Goal: Information Seeking & Learning: Learn about a topic

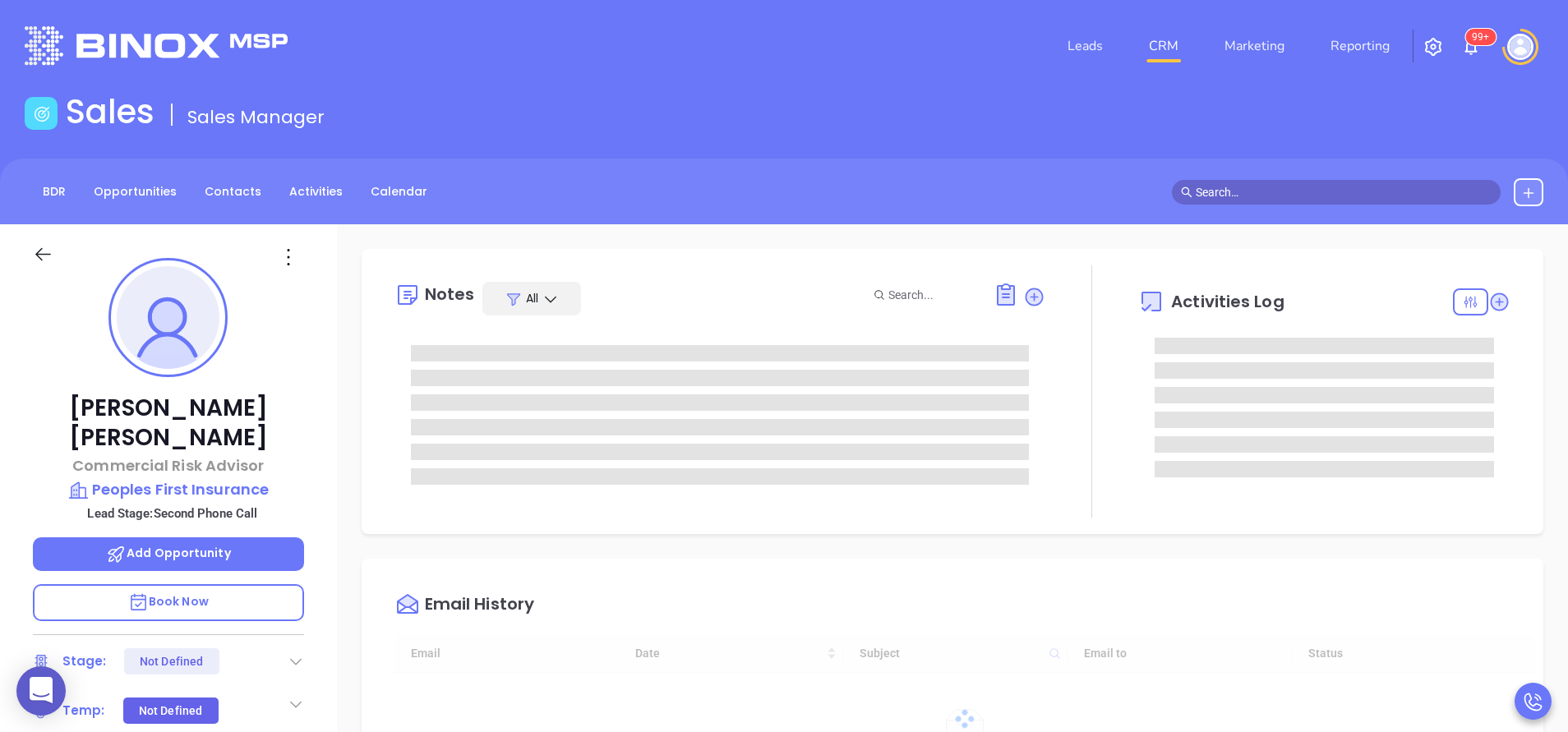
type input "08/26/2025"
type input "[PERSON_NAME]"
type input "[DATE]"
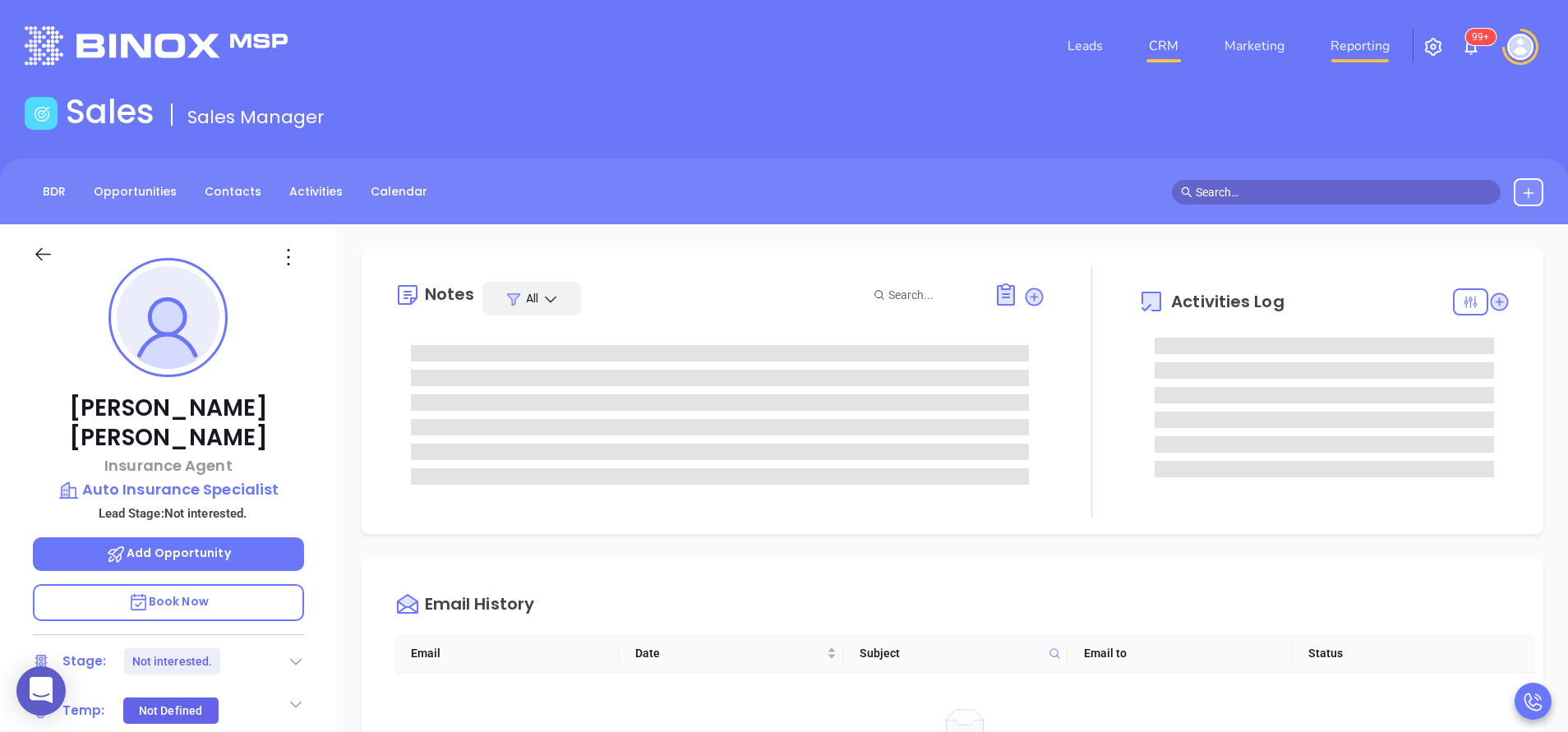
type input "[PERSON_NAME]"
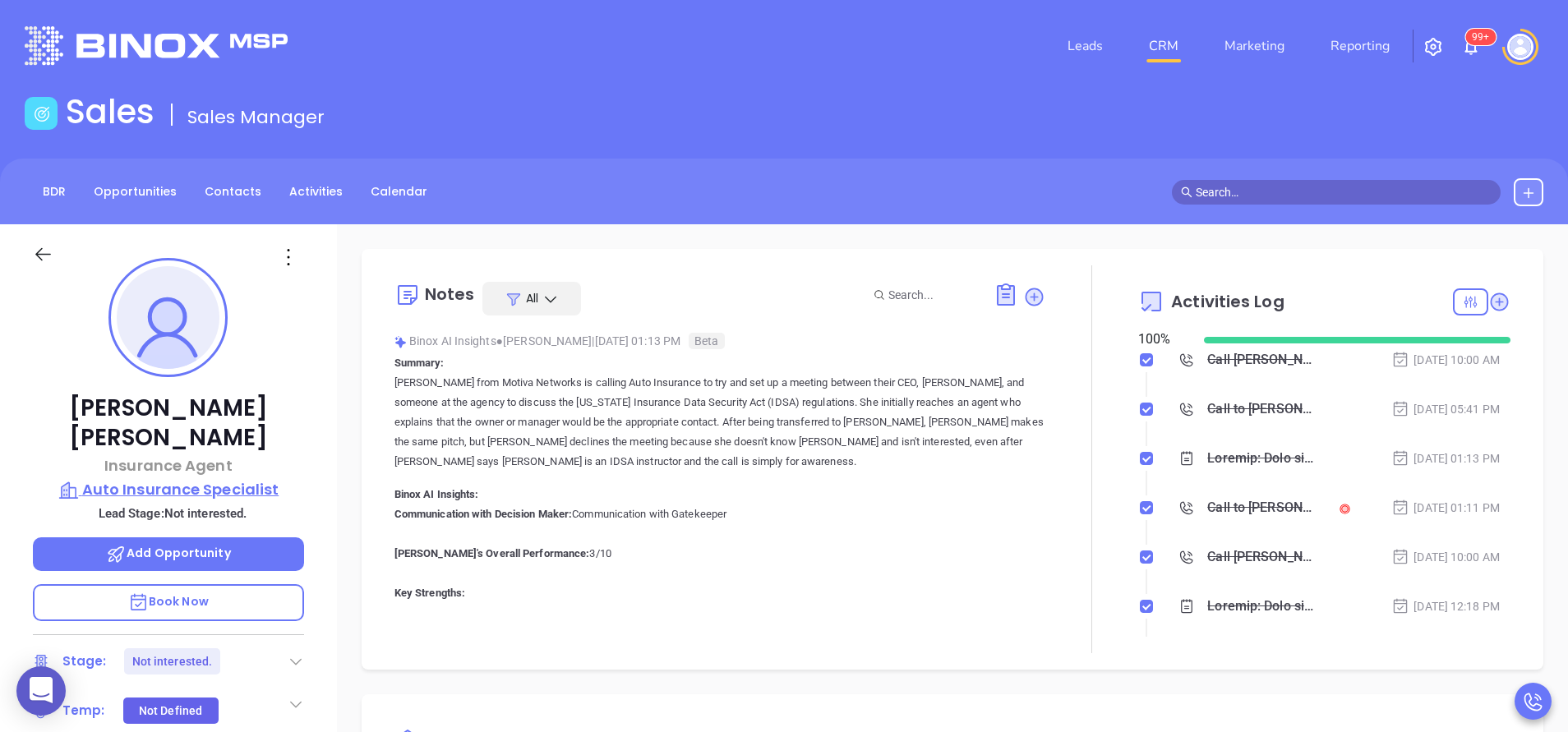
click at [179, 478] on p "Auto Insurance Specialist" at bounding box center [168, 489] width 271 height 23
click at [1243, 503] on div "Call to Richard Smith" at bounding box center [1261, 508] width 109 height 24
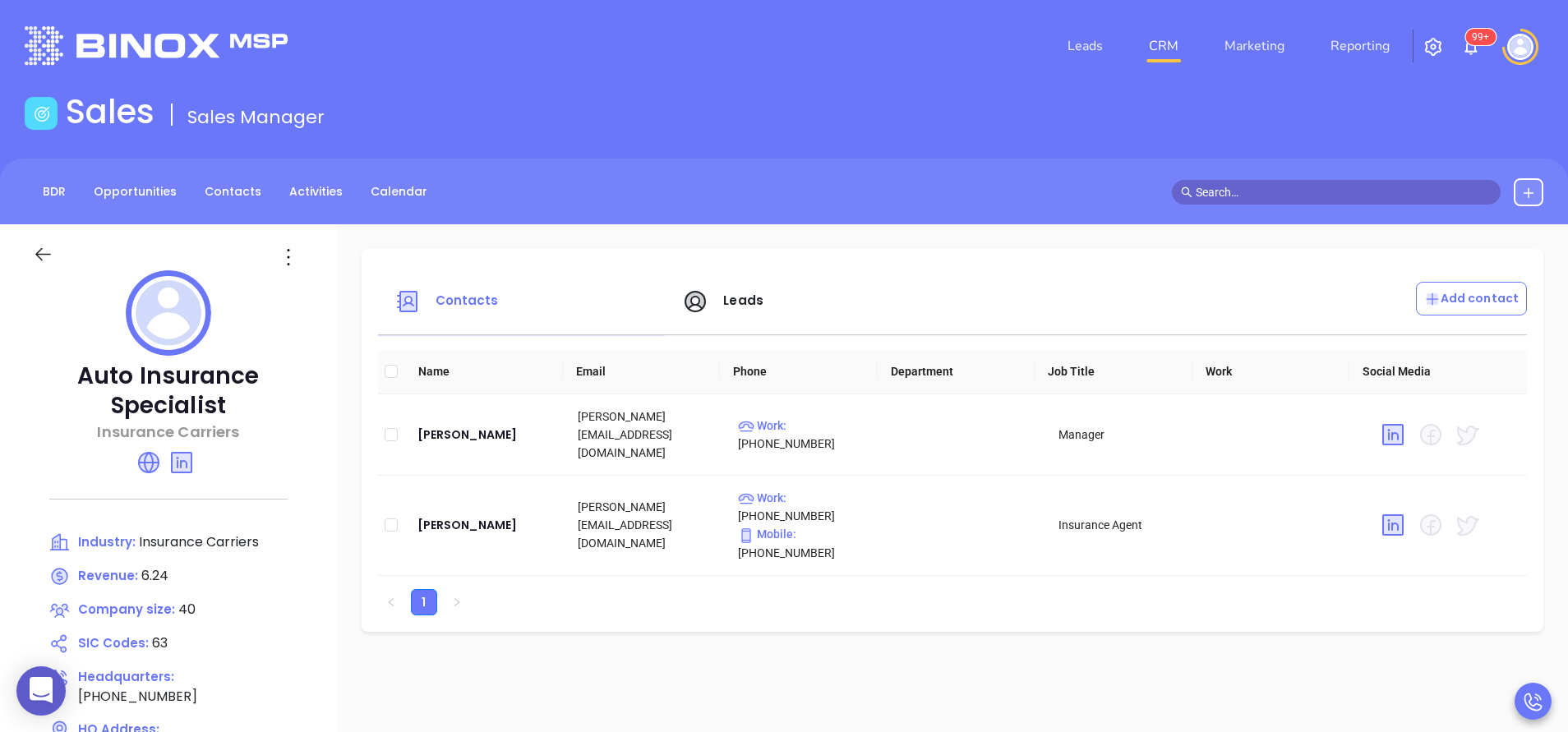
click at [742, 298] on span "Leads" at bounding box center [743, 300] width 40 height 18
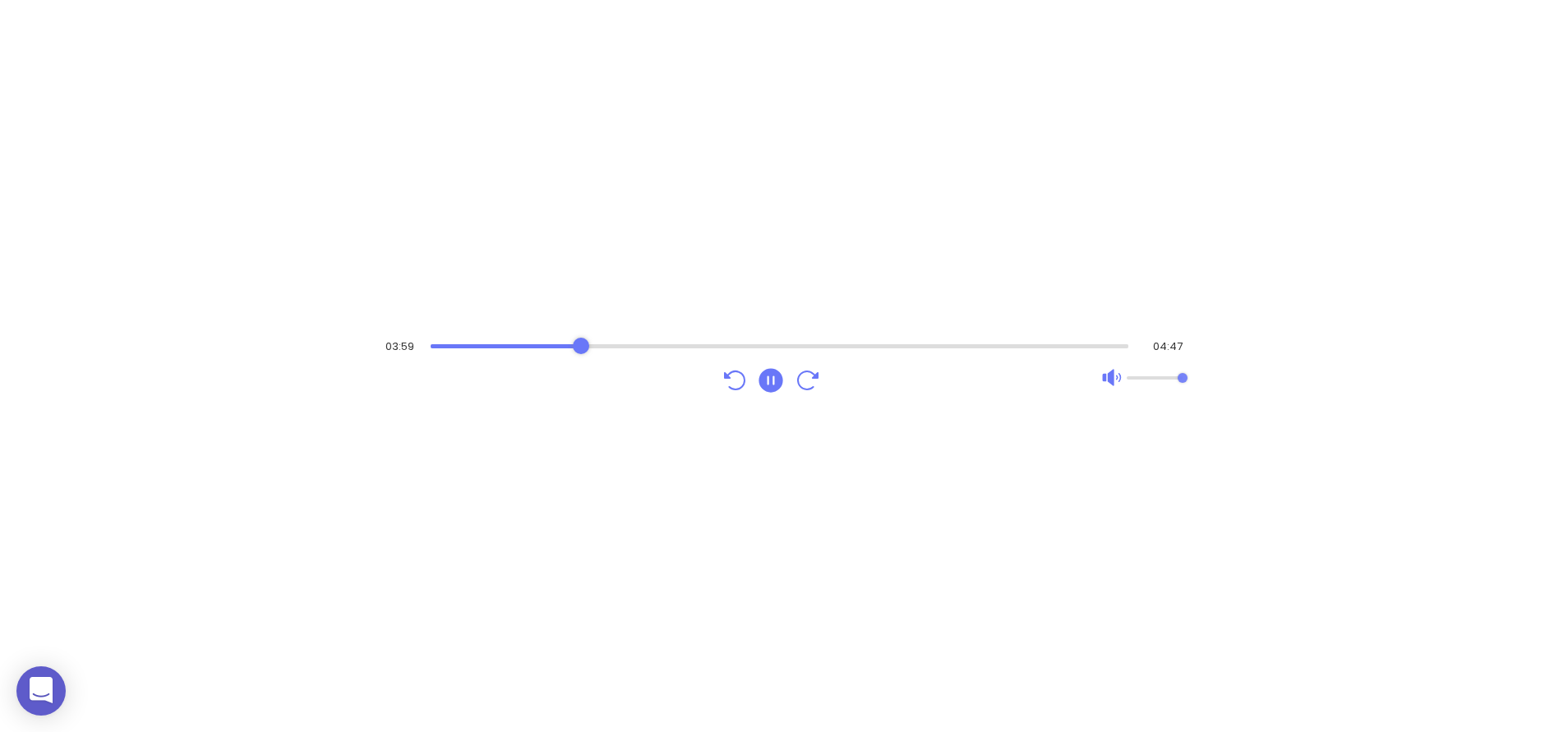
click at [581, 348] on div "Audio progress control" at bounding box center [780, 347] width 699 height 17
click at [901, 344] on div "Audio progress control" at bounding box center [778, 346] width 701 height 4
click at [841, 339] on div "Audio progress control" at bounding box center [777, 347] width 703 height 17
click at [799, 343] on div "Audio progress control" at bounding box center [780, 347] width 699 height 17
click at [524, 347] on div "Audio progress control" at bounding box center [780, 346] width 698 height 4
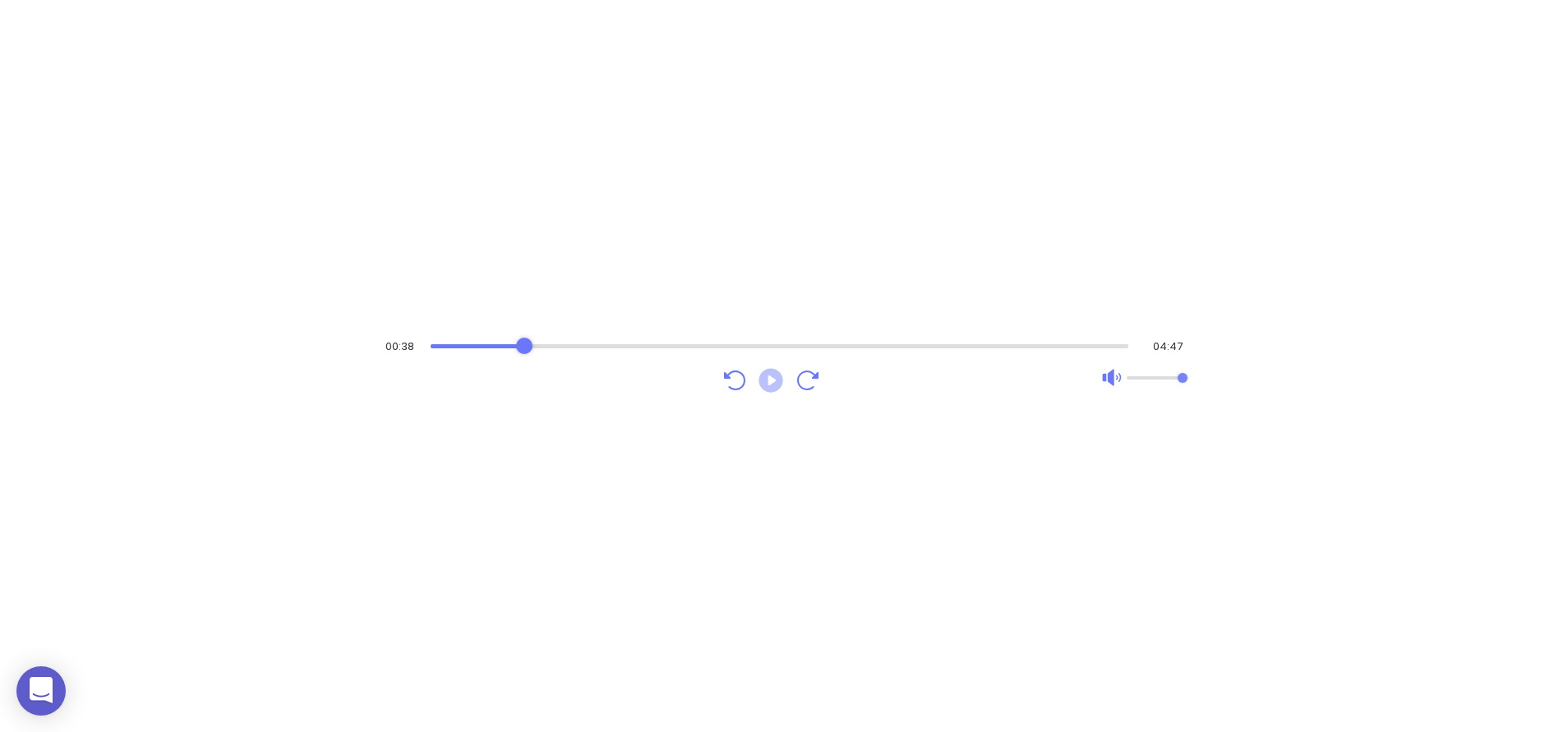
click at [760, 384] on icon "Play" at bounding box center [771, 380] width 23 height 23
click at [760, 384] on icon "Pause" at bounding box center [771, 380] width 23 height 23
click at [760, 384] on icon "Play" at bounding box center [771, 380] width 23 height 23
click at [781, 375] on icon "Pause" at bounding box center [771, 380] width 23 height 23
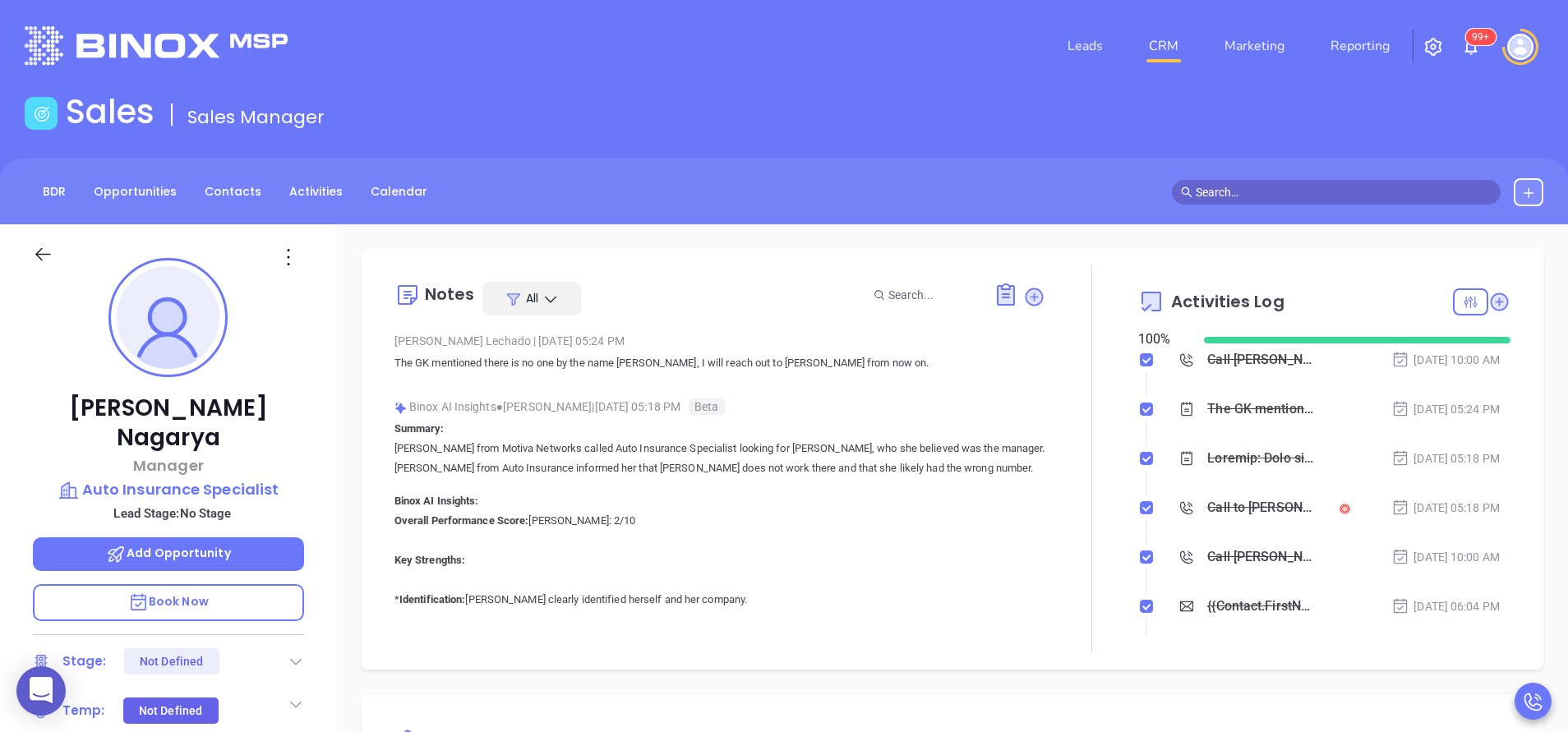
scroll to position [477, 0]
click at [228, 478] on p "Auto Insurance Specialist" at bounding box center [168, 489] width 271 height 23
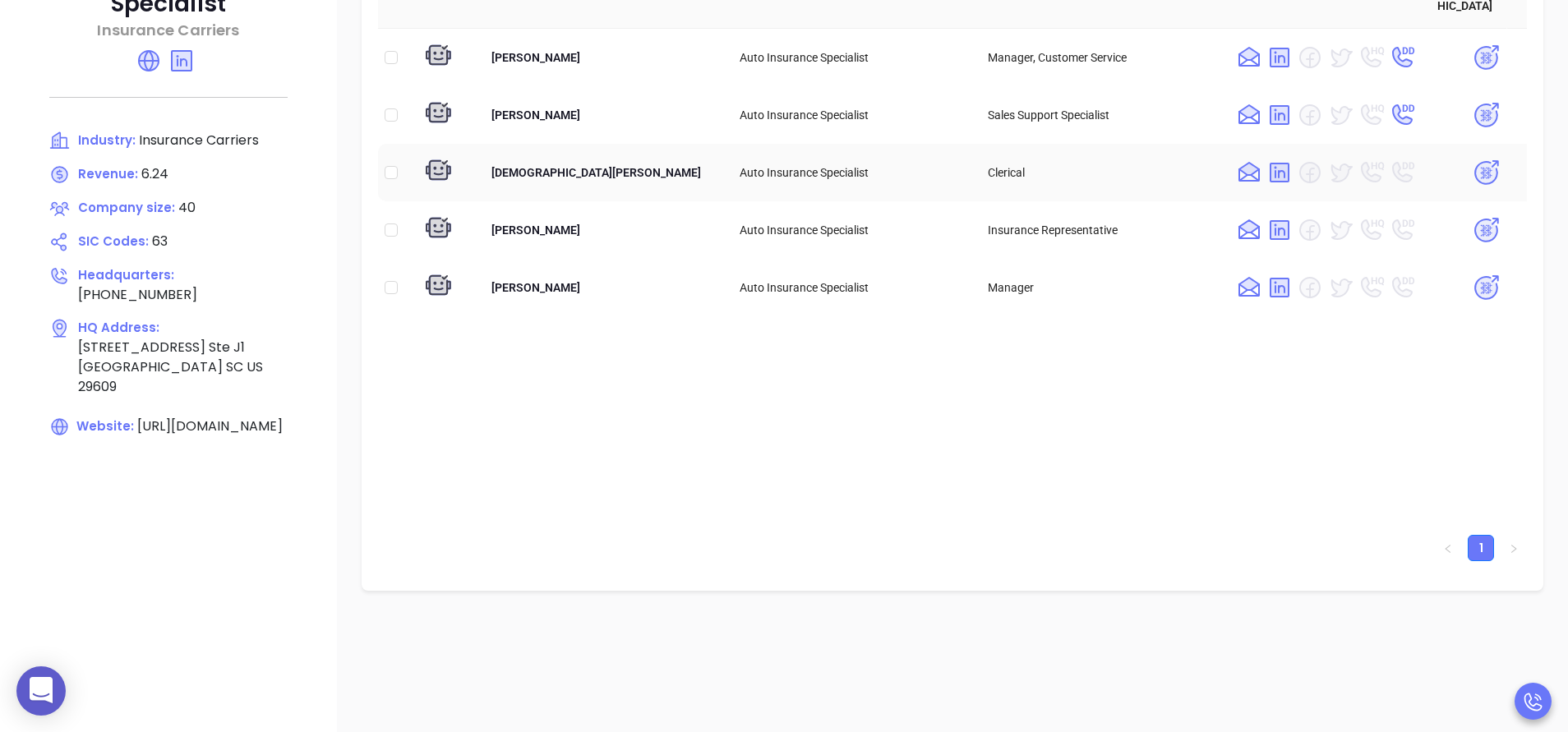
scroll to position [150, 0]
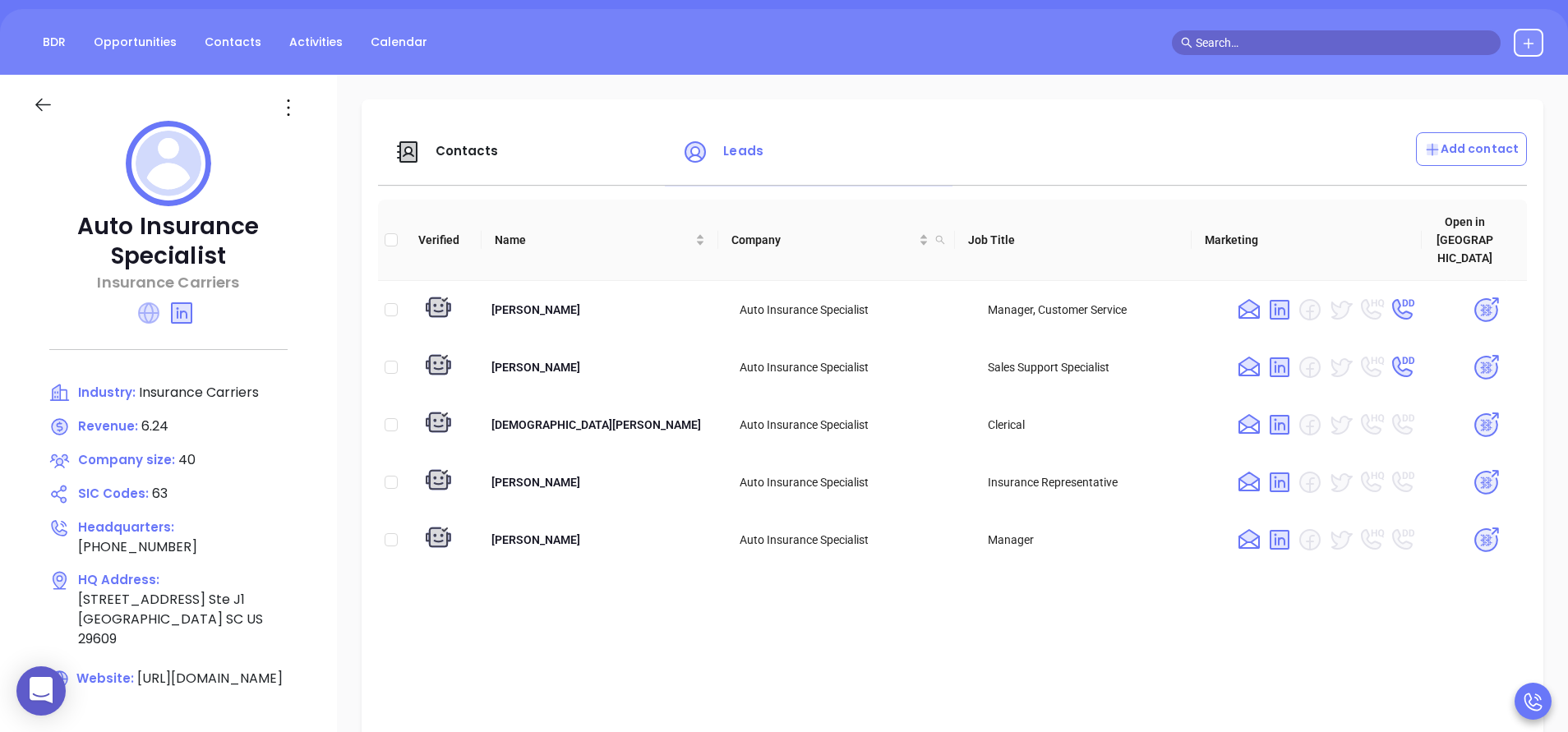
click at [159, 314] on icon at bounding box center [149, 313] width 22 height 22
